Goal: Find specific page/section: Find specific page/section

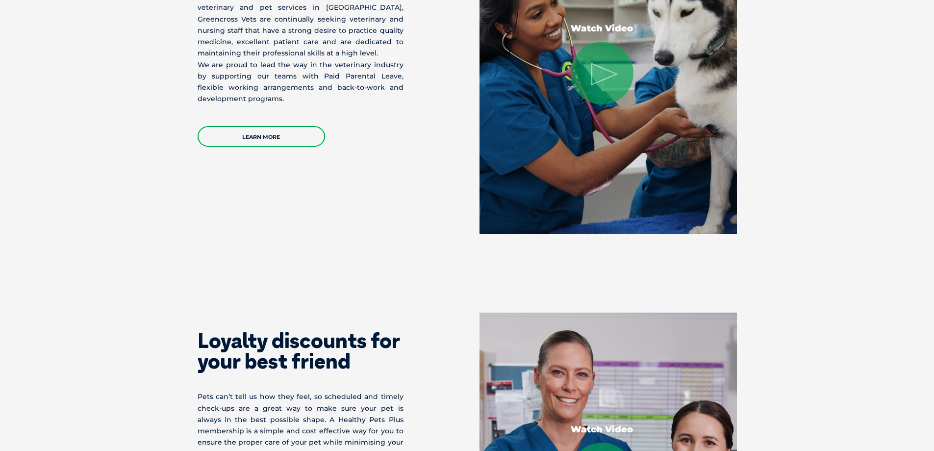
scroll to position [1619, 0]
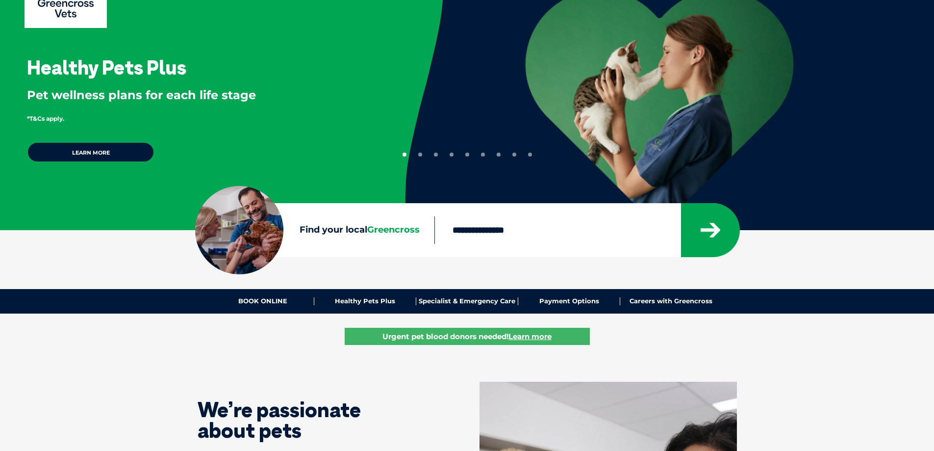
scroll to position [98, 0]
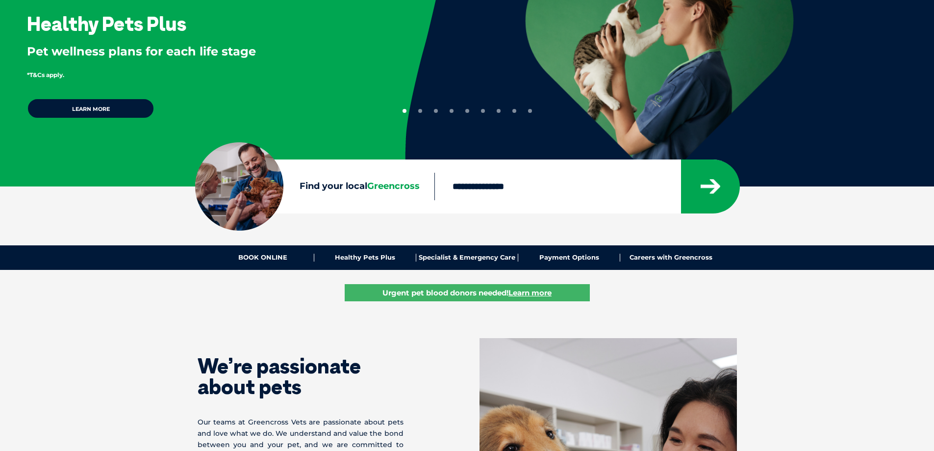
drag, startPoint x: 375, startPoint y: 187, endPoint x: 372, endPoint y: 213, distance: 26.6
click at [372, 213] on div "Find your local Greencross" at bounding box center [467, 186] width 544 height 54
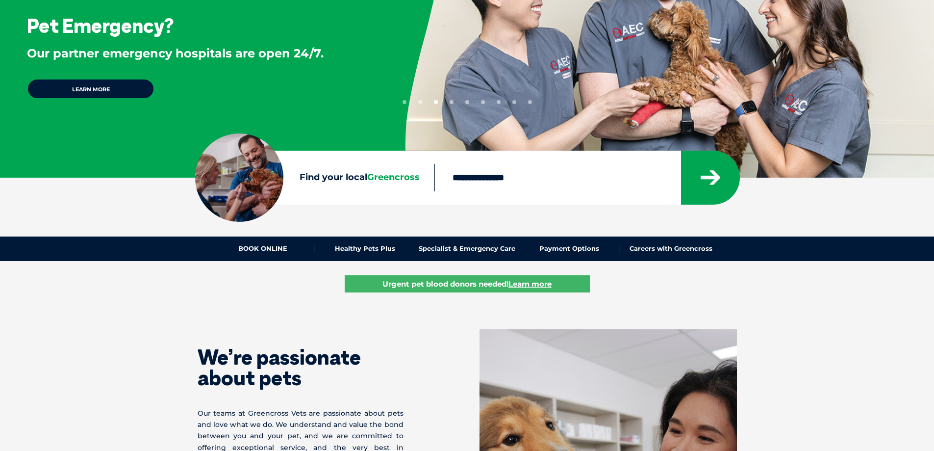
scroll to position [0, 0]
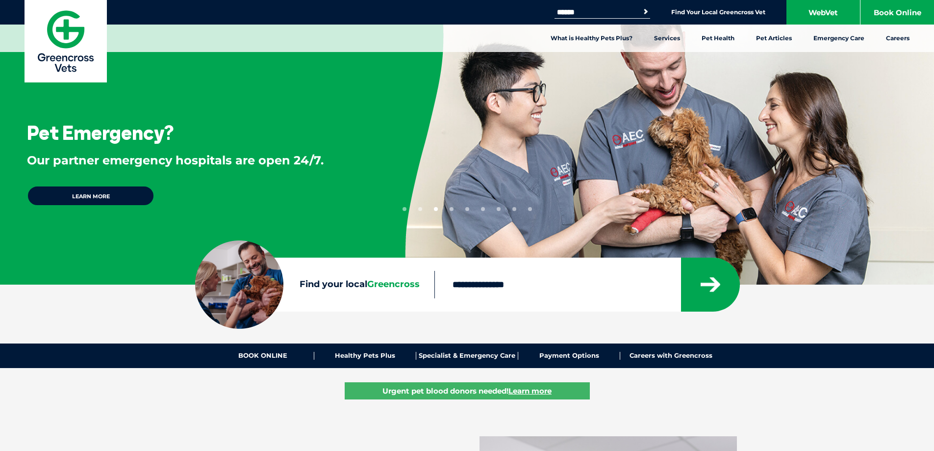
drag, startPoint x: 183, startPoint y: 125, endPoint x: 169, endPoint y: 124, distance: 14.2
click at [169, 124] on div "Pet Emergency? Our partner emergency hospitals are open 24/7. Learn more" at bounding box center [191, 142] width 383 height 284
drag, startPoint x: 137, startPoint y: 143, endPoint x: 188, endPoint y: 148, distance: 50.8
click at [188, 148] on div "Pet Emergency? Our partner emergency hospitals are open 24/7. Learn more" at bounding box center [191, 142] width 383 height 284
click at [214, 178] on div "Pet Emergency? Our partner emergency hospitals are open 24/7. Learn more" at bounding box center [191, 142] width 383 height 284
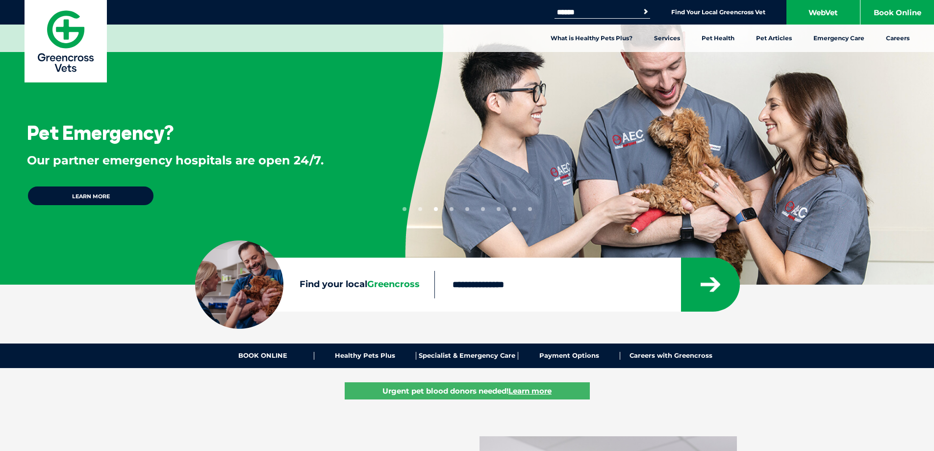
click at [208, 154] on p "Our partner emergency hospitals are open 24/7." at bounding box center [200, 160] width 346 height 17
